Goal: Transaction & Acquisition: Purchase product/service

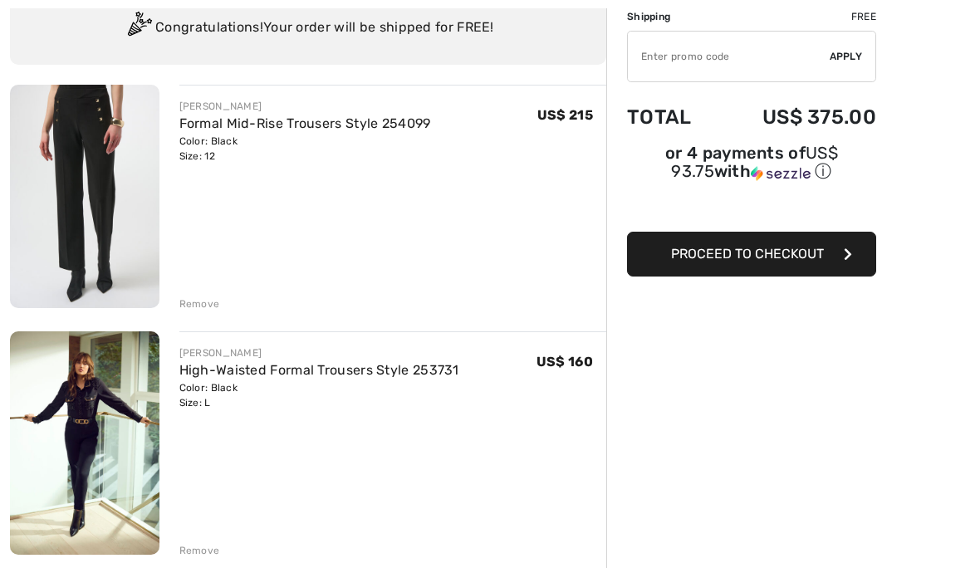
scroll to position [133, 0]
click at [218, 311] on div "Remove" at bounding box center [393, 302] width 428 height 18
click at [206, 306] on div "Remove" at bounding box center [199, 303] width 41 height 15
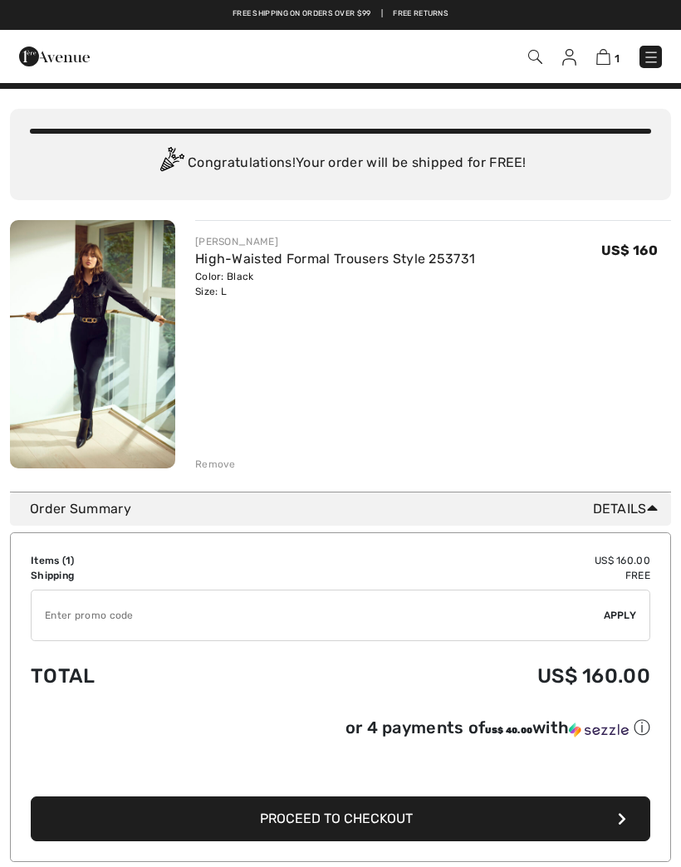
scroll to position [22, 0]
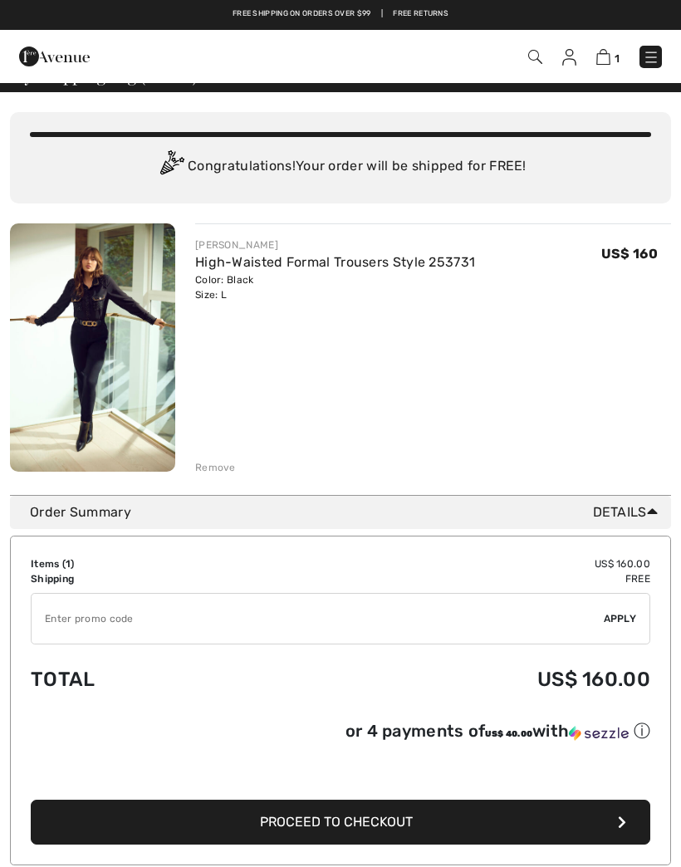
click at [228, 254] on link "High-Waisted Formal Trousers Style 253731" at bounding box center [335, 262] width 280 height 16
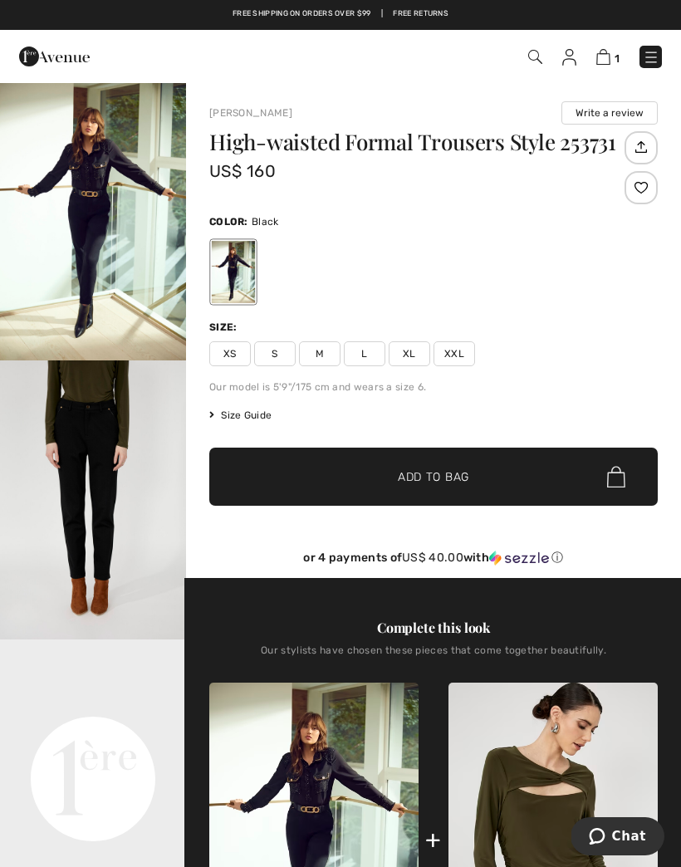
click at [81, 463] on img "2 / 5" at bounding box center [93, 499] width 186 height 279
click at [253, 418] on span "Size Guide" at bounding box center [240, 415] width 62 height 15
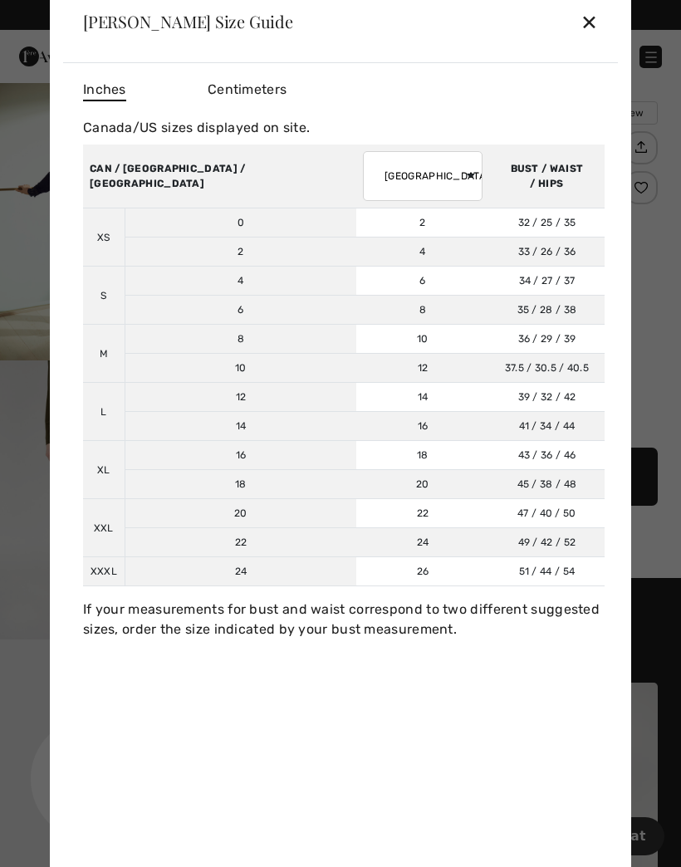
click at [9, 546] on div at bounding box center [340, 433] width 681 height 867
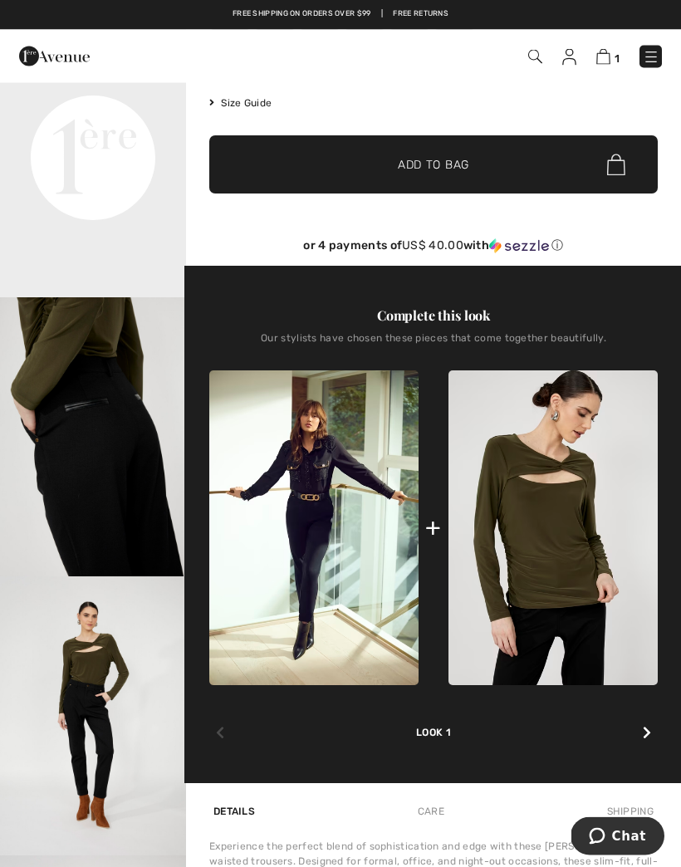
scroll to position [312, 0]
click at [650, 747] on div at bounding box center [647, 733] width 22 height 33
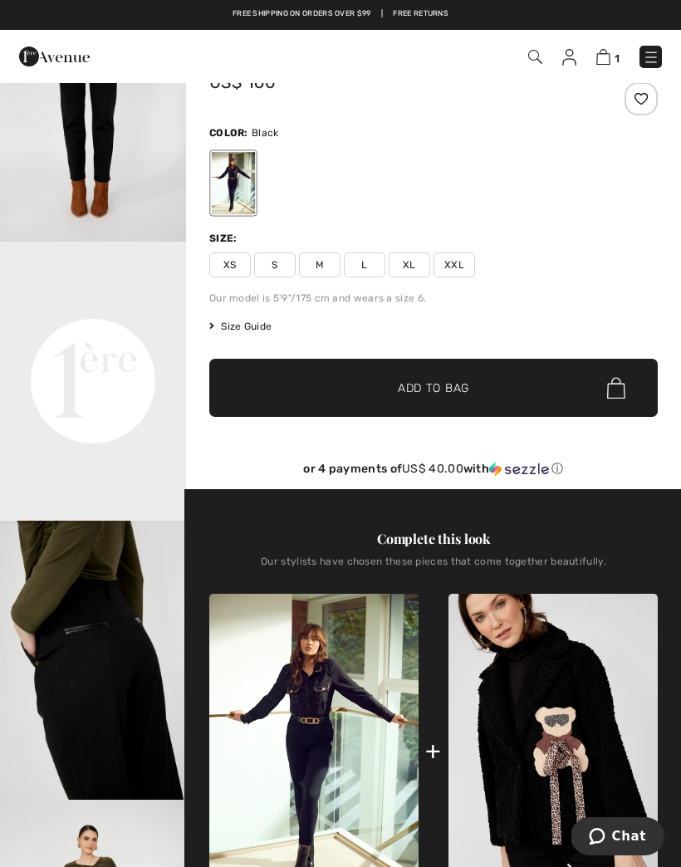
scroll to position [71, 0]
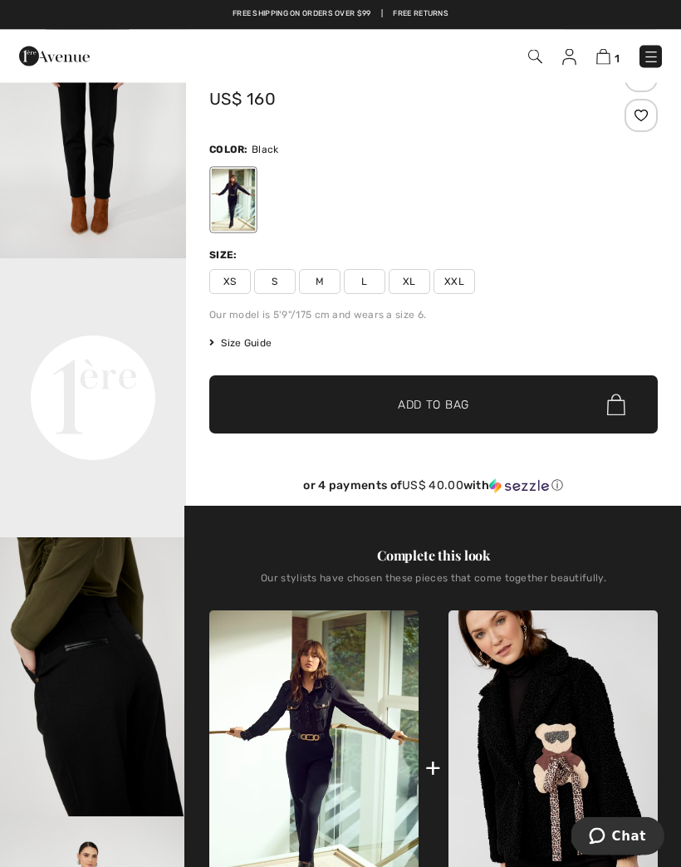
click at [372, 289] on span "L" at bounding box center [365, 282] width 42 height 25
click at [610, 51] on img at bounding box center [603, 57] width 14 height 16
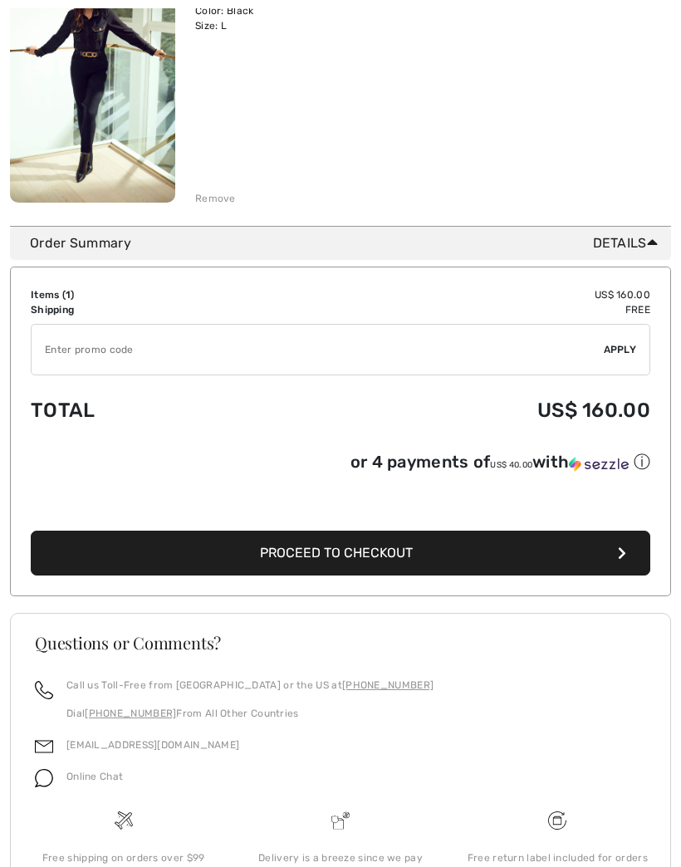
scroll to position [329, 0]
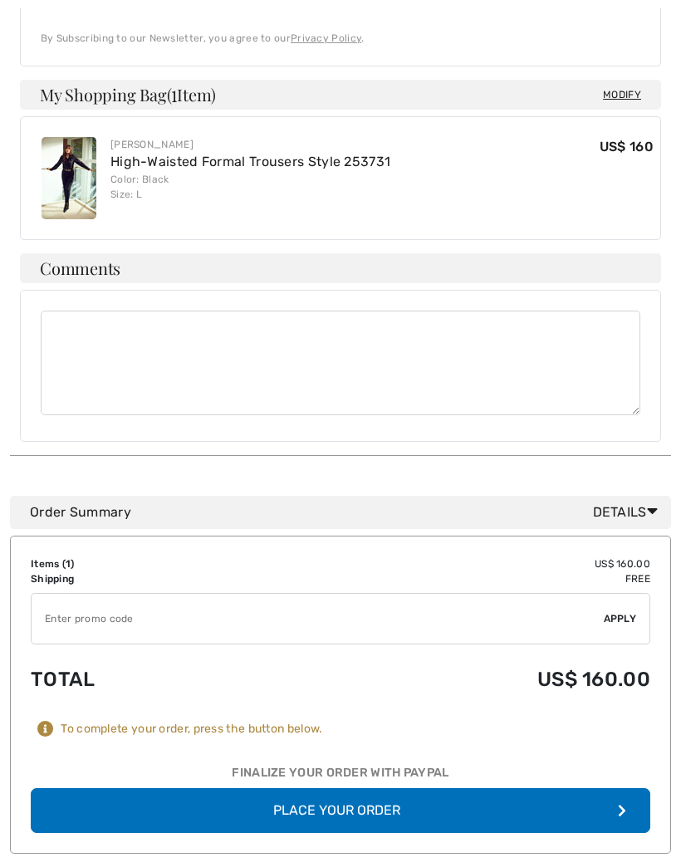
scroll to position [886, 0]
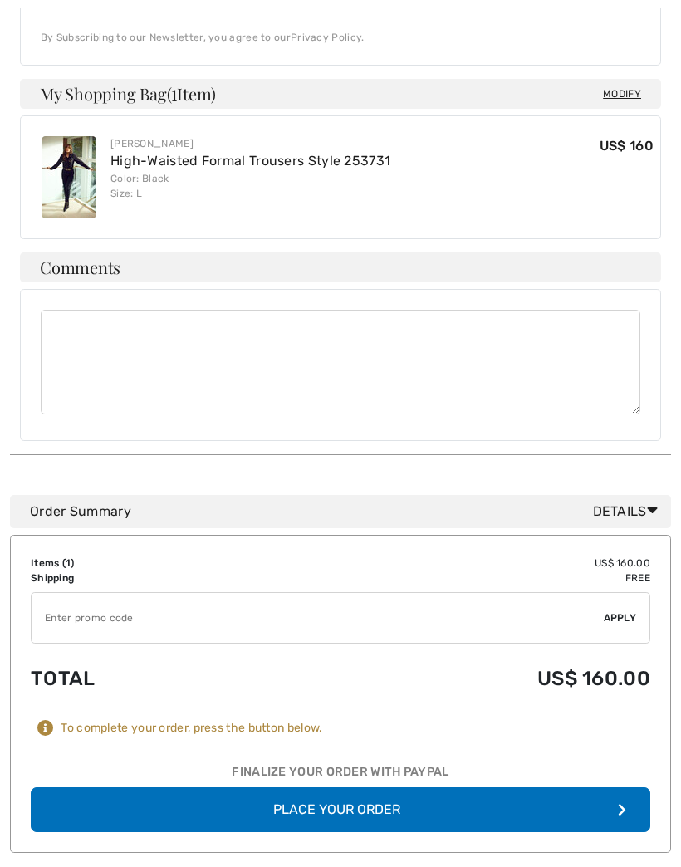
click at [420, 788] on button "Place Your Order" at bounding box center [341, 810] width 620 height 45
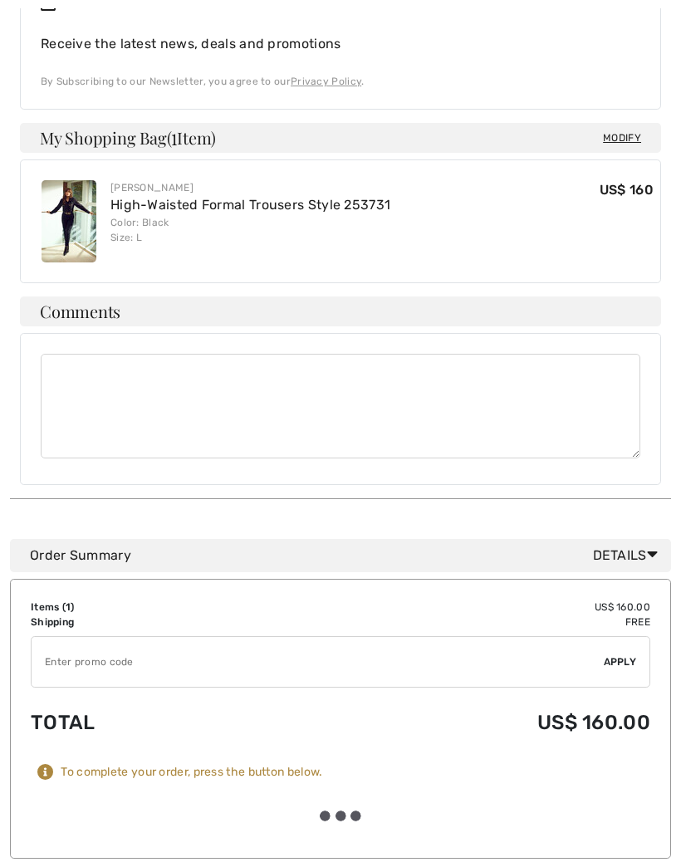
scroll to position [887, 0]
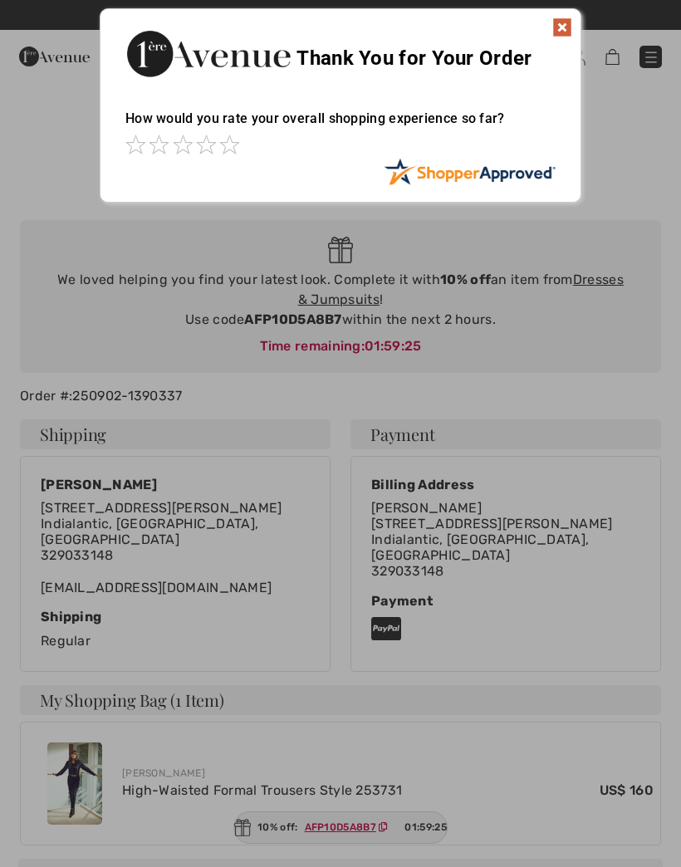
click at [559, 27] on img at bounding box center [562, 27] width 20 height 20
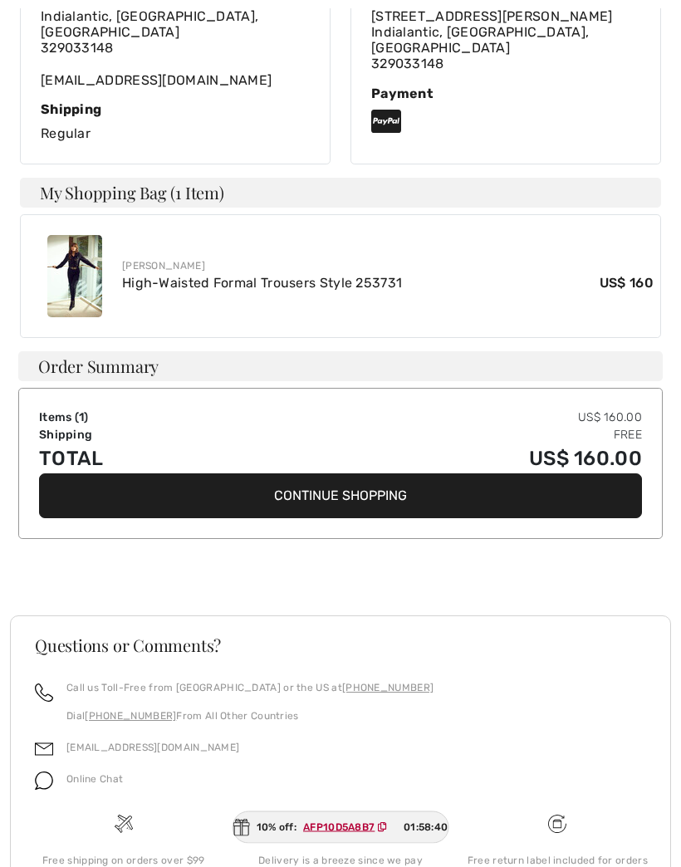
scroll to position [507, 0]
click at [359, 473] on button "Continue Shopping" at bounding box center [340, 495] width 603 height 45
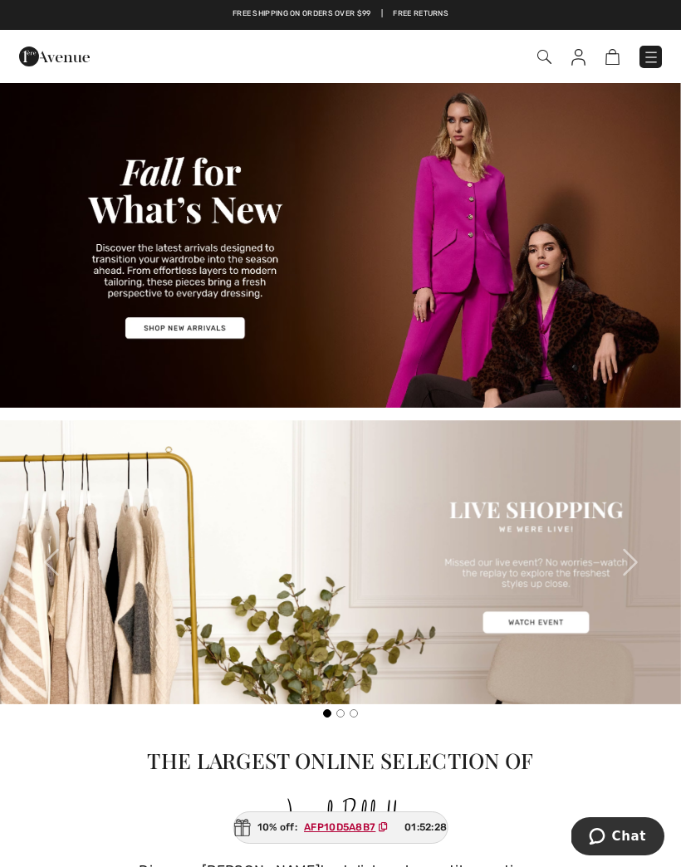
click at [636, 834] on span "Chat" at bounding box center [629, 836] width 34 height 15
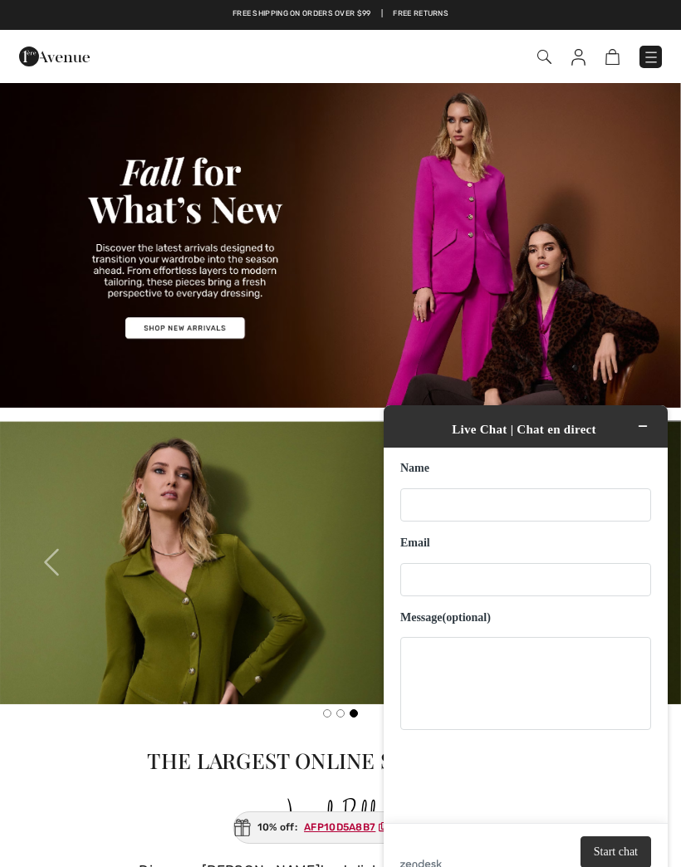
click at [654, 60] on img at bounding box center [651, 57] width 17 height 17
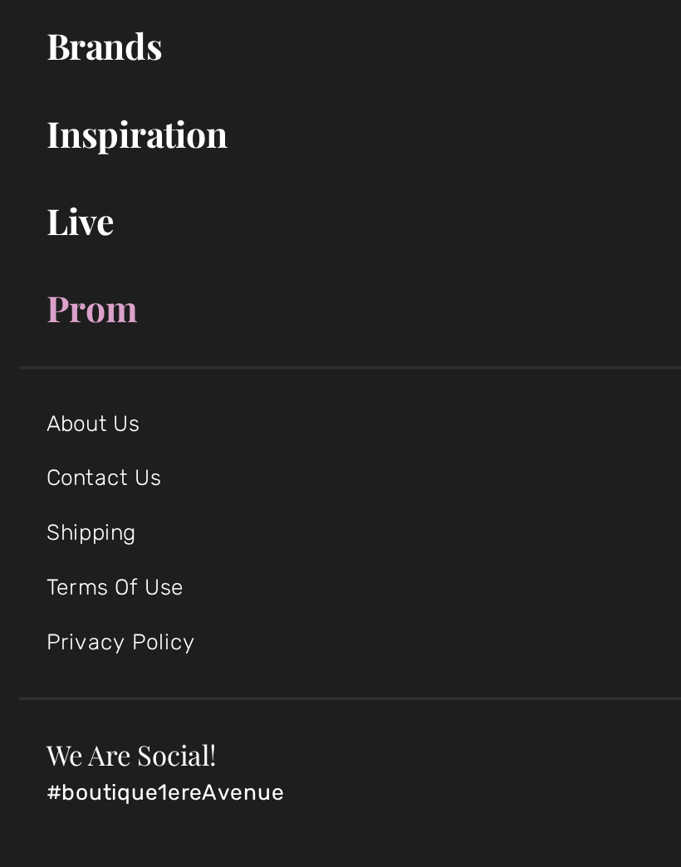
click at [60, 576] on link "Contact Us" at bounding box center [68, 584] width 70 height 16
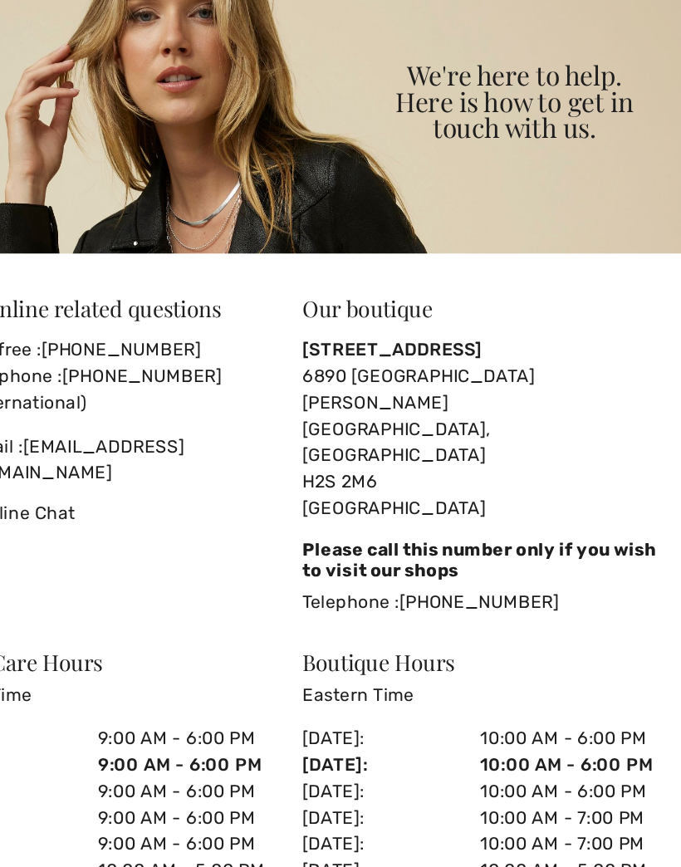
click at [424, 568] on link "(514) 274-8834" at bounding box center [484, 576] width 120 height 16
